Goal: Task Accomplishment & Management: Use online tool/utility

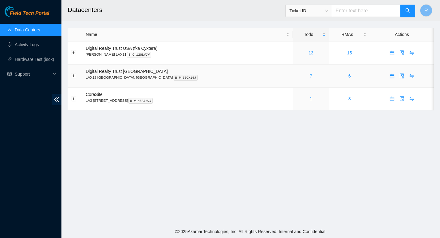
click at [310, 76] on link "7" at bounding box center [311, 75] width 2 height 5
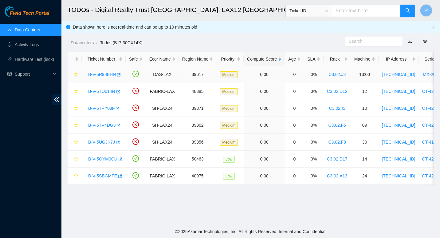
click at [97, 74] on link "B-V-5R98BHN" at bounding box center [102, 74] width 28 height 5
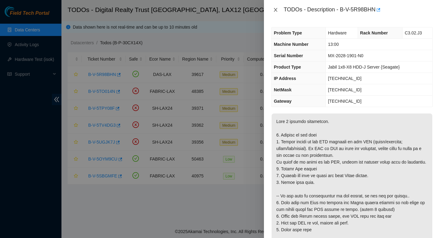
click at [275, 11] on icon "close" at bounding box center [275, 9] width 5 height 5
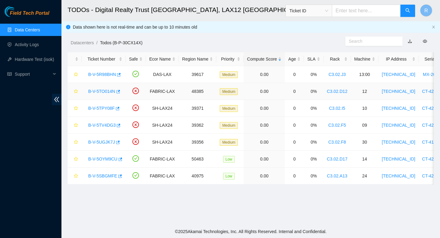
click at [104, 89] on link "B-V-5TO014N" at bounding box center [101, 91] width 27 height 5
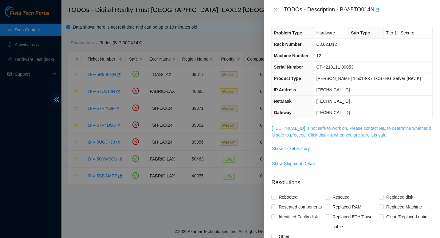
click at [280, 133] on link "104.96.201.143 is not safe to work on. Please contact NIE to determine whether …" at bounding box center [351, 132] width 159 height 12
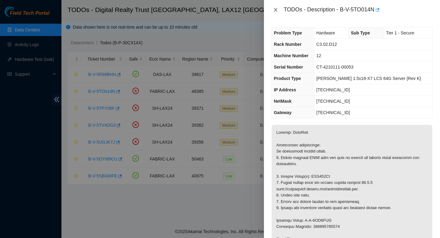
click at [277, 8] on icon "close" at bounding box center [275, 10] width 3 height 4
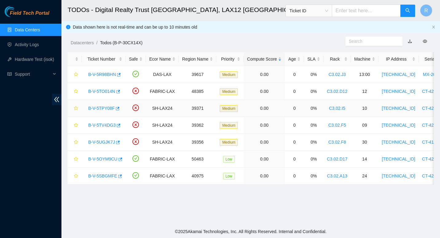
click at [101, 106] on link "B-V-5TPY08F" at bounding box center [101, 108] width 26 height 5
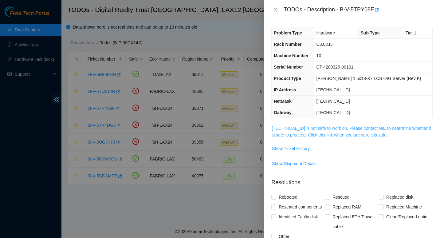
click at [280, 127] on link "184.27.47.141 is not safe to work on. Please contact NIE to determine whether i…" at bounding box center [351, 132] width 159 height 12
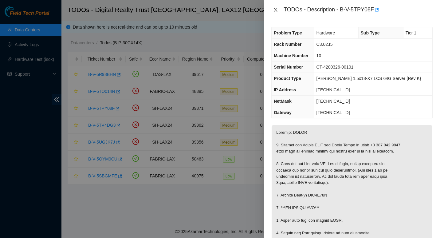
click at [276, 8] on icon "close" at bounding box center [275, 9] width 5 height 5
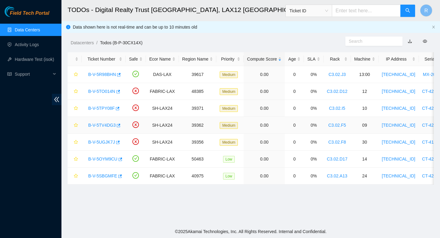
click at [104, 125] on link "B-V-5TV4DG3" at bounding box center [101, 125] width 27 height 5
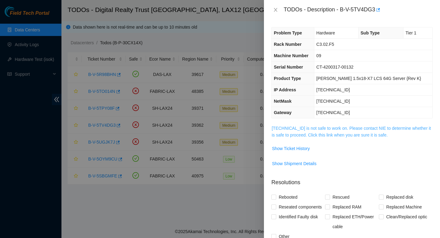
click at [311, 128] on link "184.28.73.140 is not safe to work on. Please contact NIE to determine whether i…" at bounding box center [351, 132] width 159 height 12
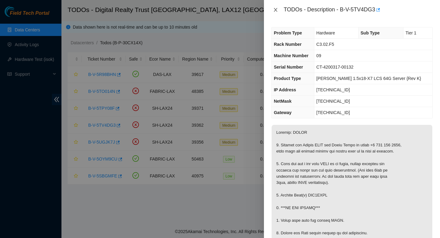
click at [276, 7] on button "Close" at bounding box center [275, 10] width 9 height 6
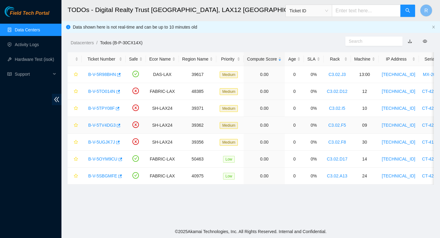
click at [101, 122] on div "B-V-5TV4DG3" at bounding box center [103, 125] width 37 height 10
click at [100, 127] on link "B-V-5TV4DG3" at bounding box center [101, 125] width 27 height 5
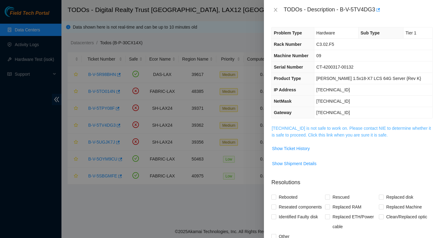
click at [286, 129] on link "184.28.73.140 is not safe to work on. Please contact NIE to determine whether i…" at bounding box center [351, 132] width 159 height 12
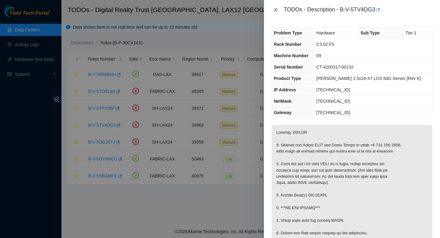
click at [275, 10] on icon "close" at bounding box center [275, 9] width 5 height 5
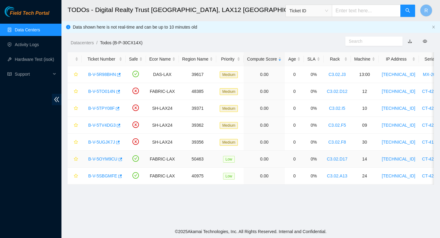
click at [100, 158] on link "B-V-5OYM9CU" at bounding box center [102, 158] width 29 height 5
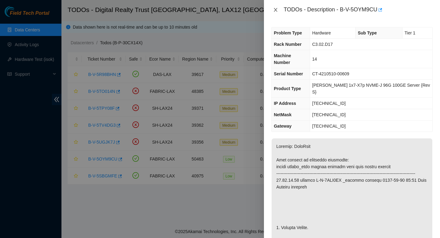
click at [276, 10] on icon "close" at bounding box center [275, 10] width 3 height 4
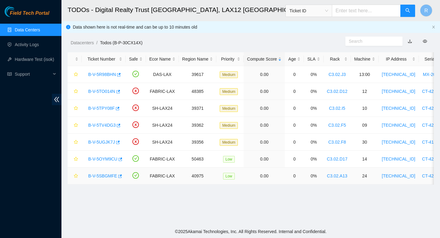
click at [104, 175] on link "B-V-5SBGMFE" at bounding box center [102, 175] width 29 height 5
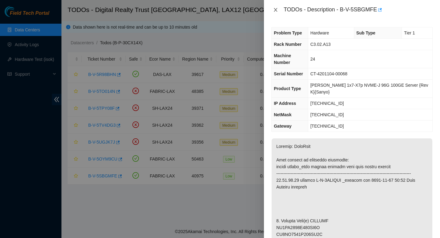
click at [277, 9] on icon "close" at bounding box center [275, 10] width 3 height 4
